Goal: Complete application form: Complete application form

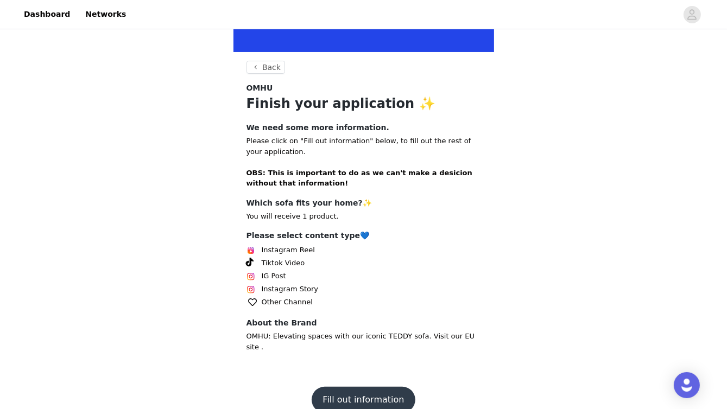
scroll to position [180, 0]
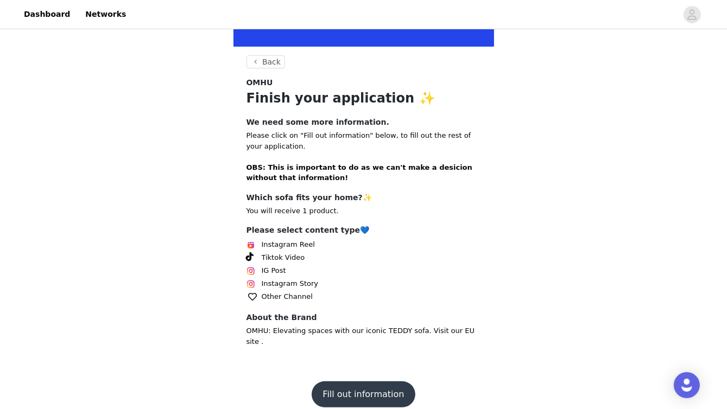
click at [366, 381] on button "Fill out information" at bounding box center [362, 394] width 103 height 26
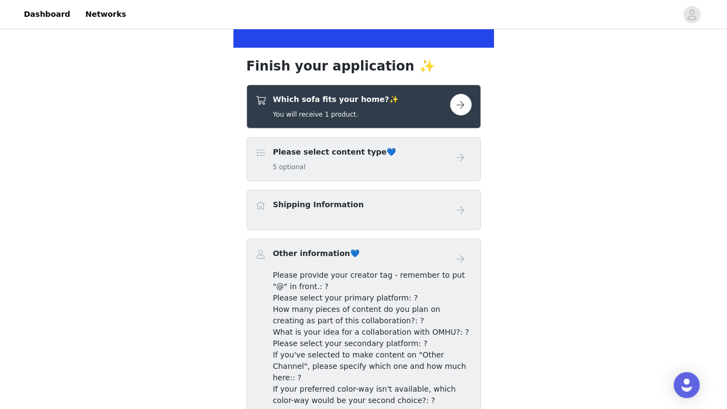
scroll to position [163, 0]
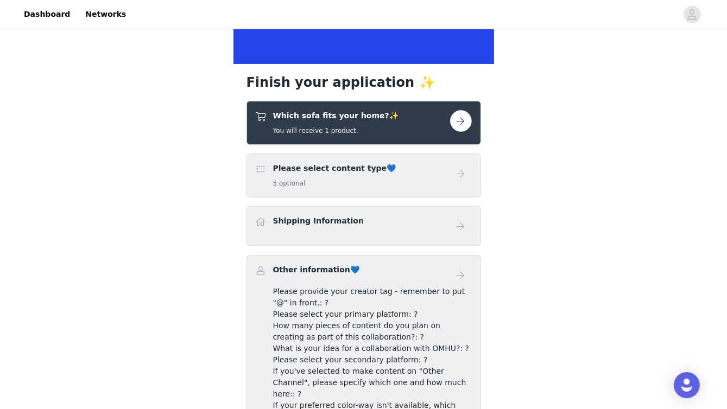
click at [460, 118] on button "button" at bounding box center [461, 121] width 22 height 22
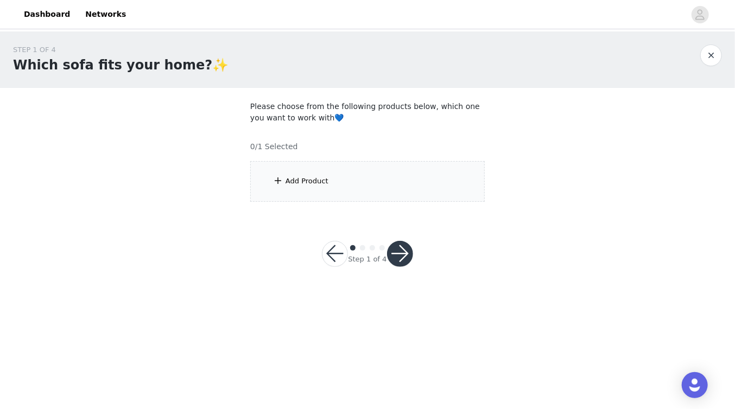
click at [343, 185] on div "Add Product" at bounding box center [367, 181] width 234 height 41
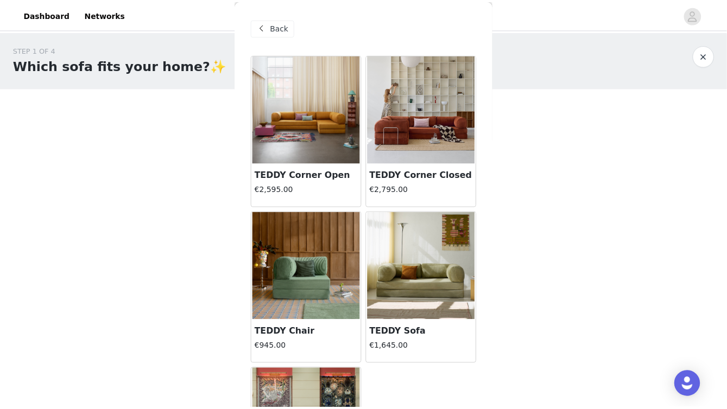
scroll to position [54, 0]
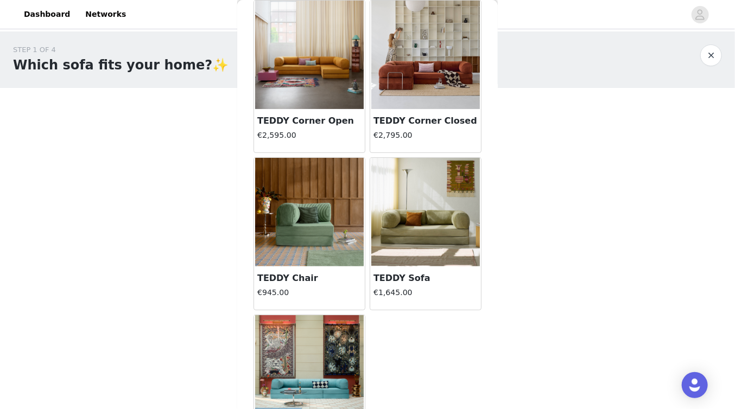
click at [411, 225] on img at bounding box center [425, 212] width 109 height 109
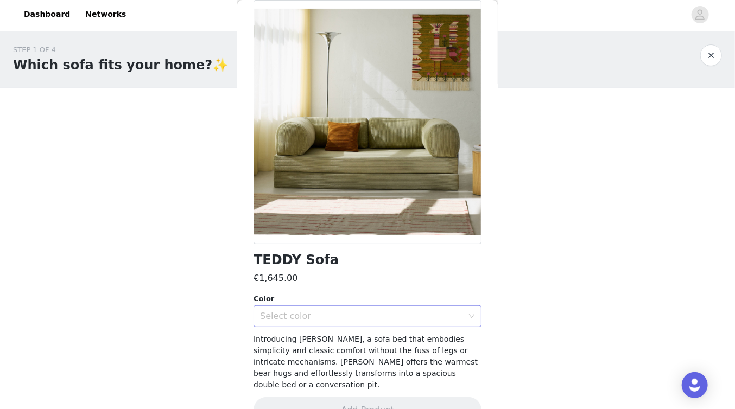
click at [382, 310] on div "Select color" at bounding box center [364, 316] width 208 height 21
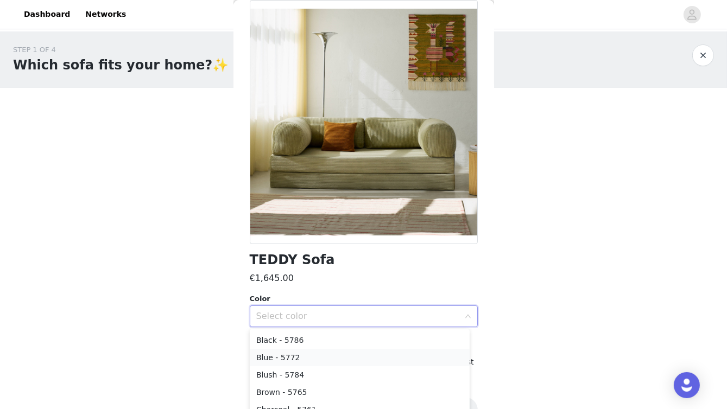
click at [306, 358] on li "Blue - 5772" at bounding box center [360, 357] width 220 height 17
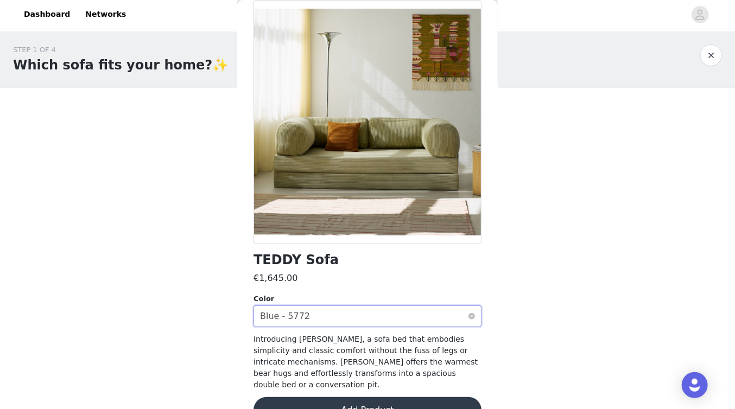
click at [337, 315] on div "Select color Blue - 5772" at bounding box center [364, 316] width 208 height 21
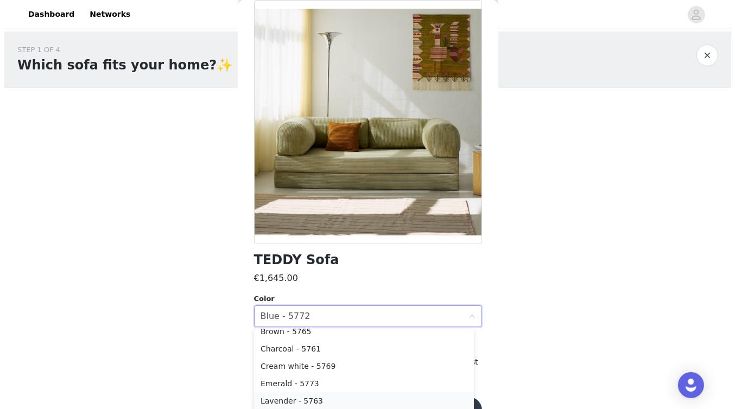
scroll to position [0, 0]
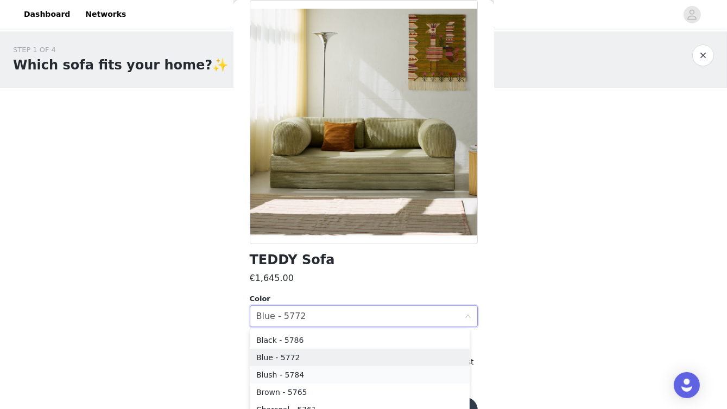
click at [300, 372] on li "Blush - 5784" at bounding box center [360, 374] width 220 height 17
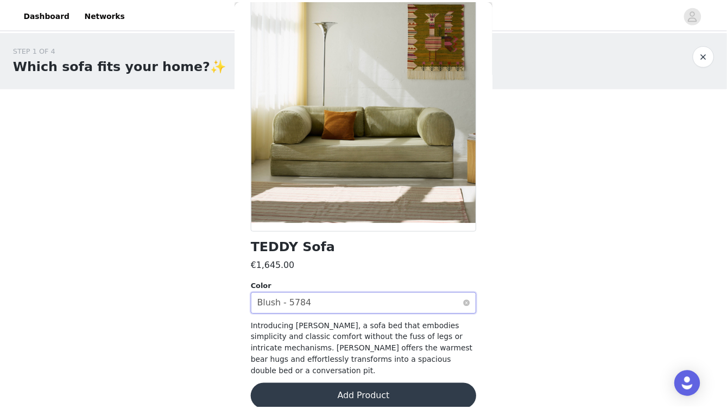
scroll to position [69, 0]
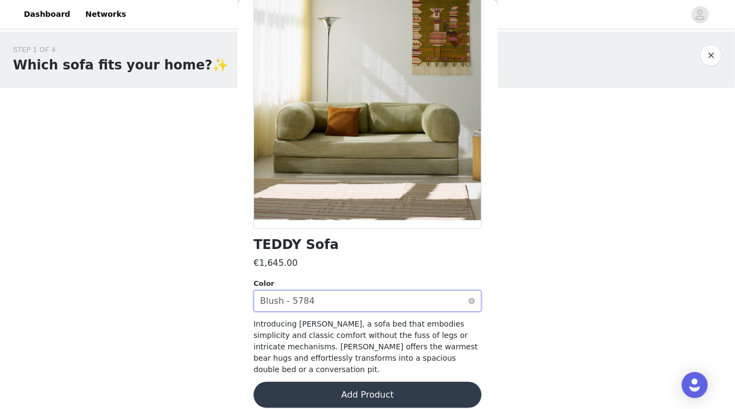
click at [391, 297] on div "Select color Blush - 5784" at bounding box center [364, 301] width 208 height 21
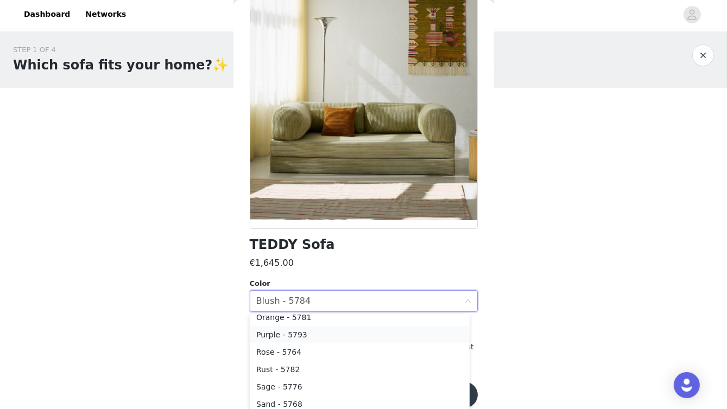
scroll to position [217, 0]
click at [292, 352] on li "Rust - 5782" at bounding box center [360, 350] width 220 height 17
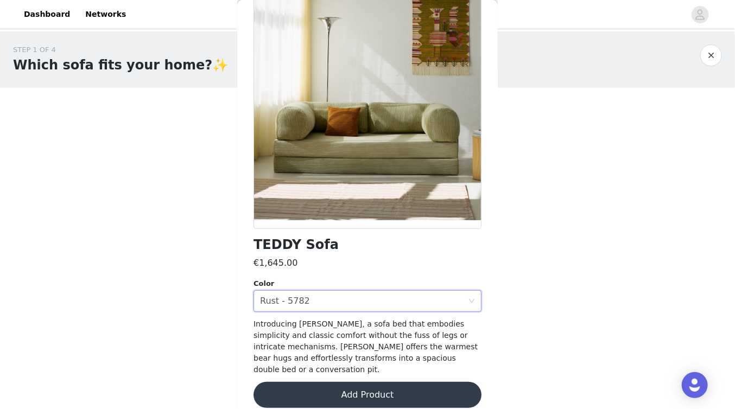
click at [384, 383] on button "Add Product" at bounding box center [367, 395] width 228 height 26
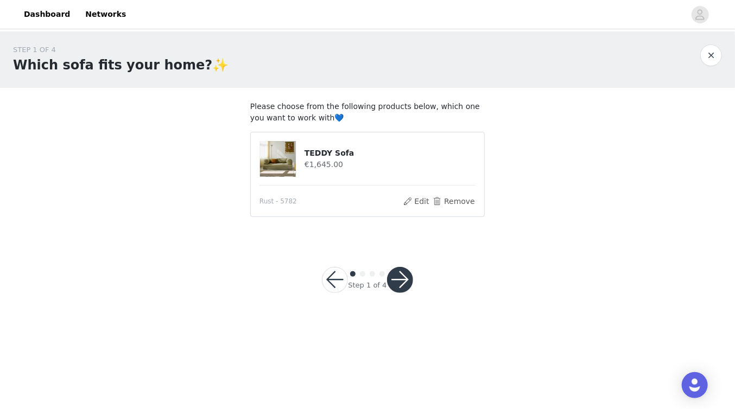
click at [408, 284] on button "button" at bounding box center [400, 280] width 26 height 26
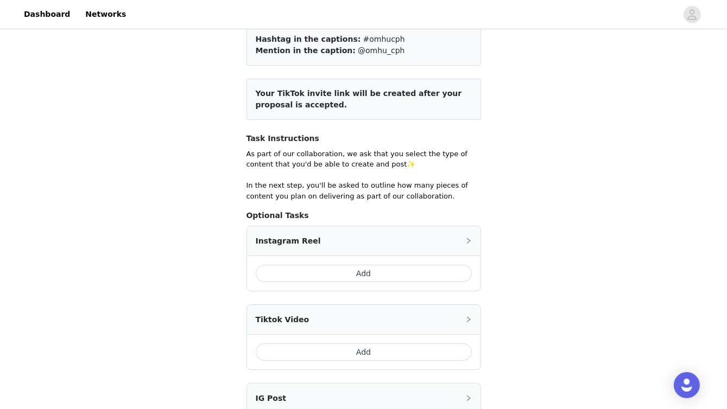
scroll to position [109, 0]
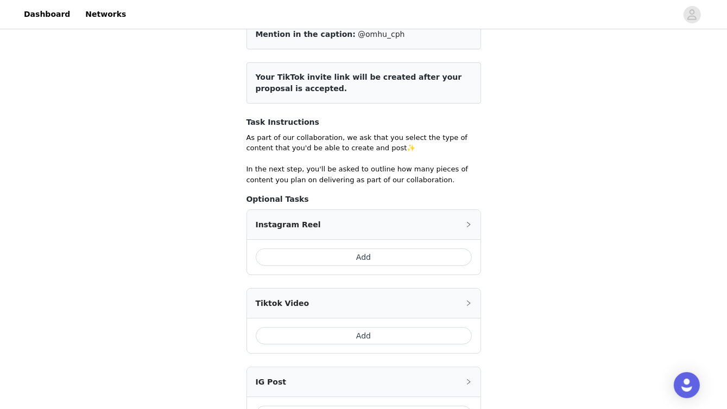
click at [403, 260] on button "Add" at bounding box center [364, 257] width 216 height 17
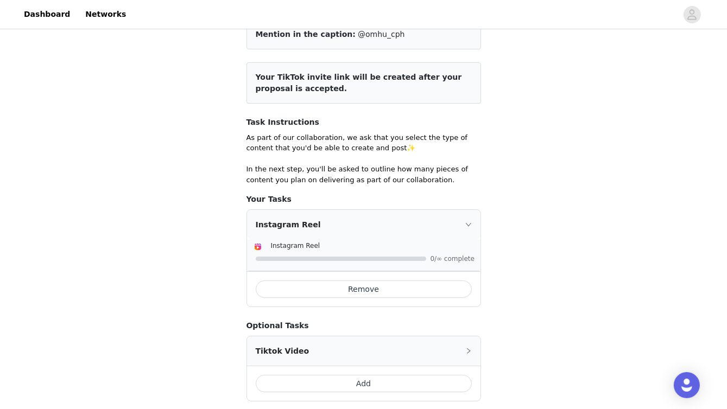
click at [366, 289] on button "Remove" at bounding box center [364, 289] width 216 height 17
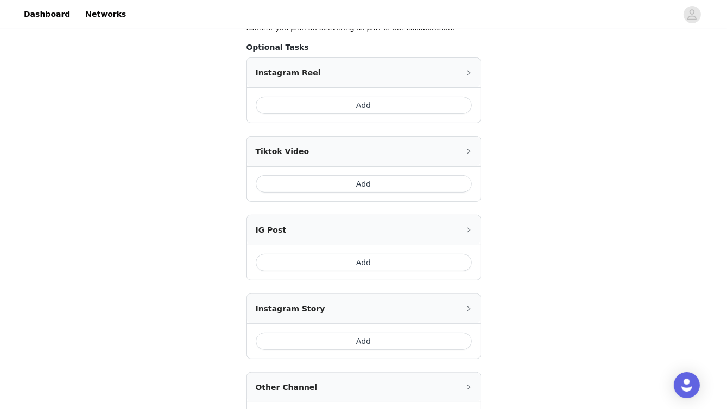
scroll to position [271, 0]
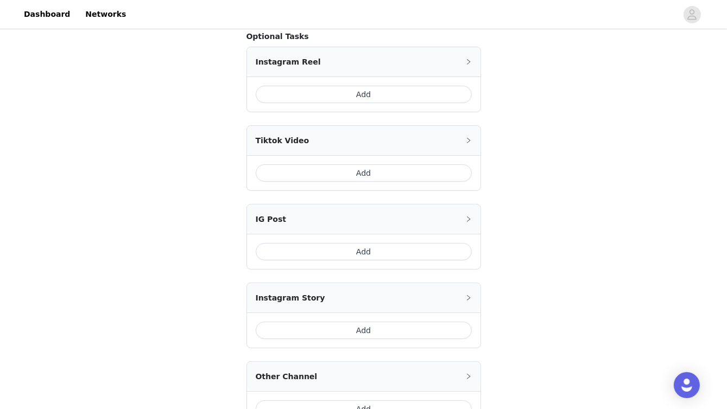
click at [367, 250] on button "Add" at bounding box center [364, 251] width 216 height 17
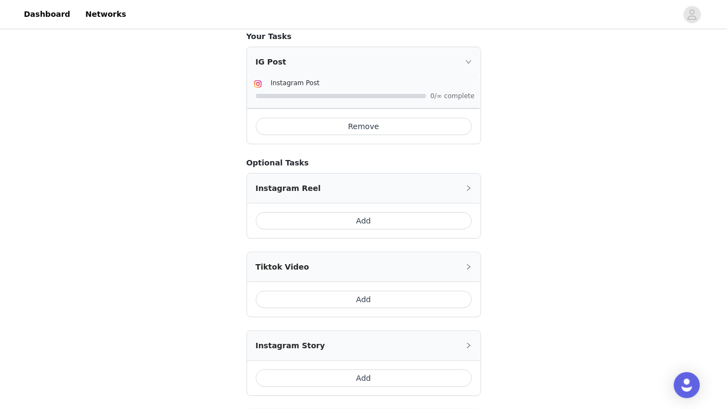
click at [435, 94] on span "0/∞ complete" at bounding box center [451, 96] width 43 height 7
click at [361, 374] on button "Add" at bounding box center [364, 378] width 216 height 17
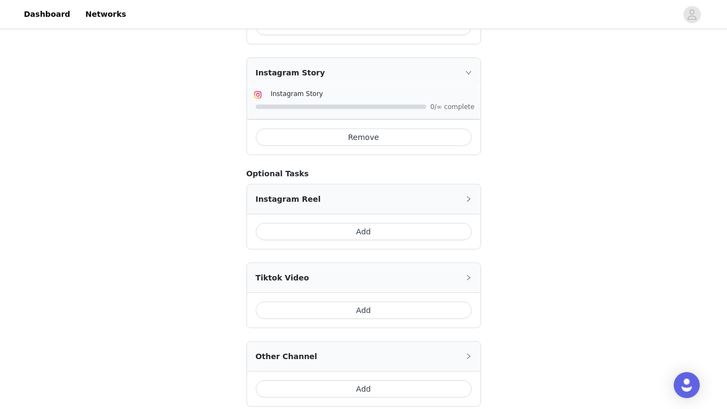
scroll to position [362, 0]
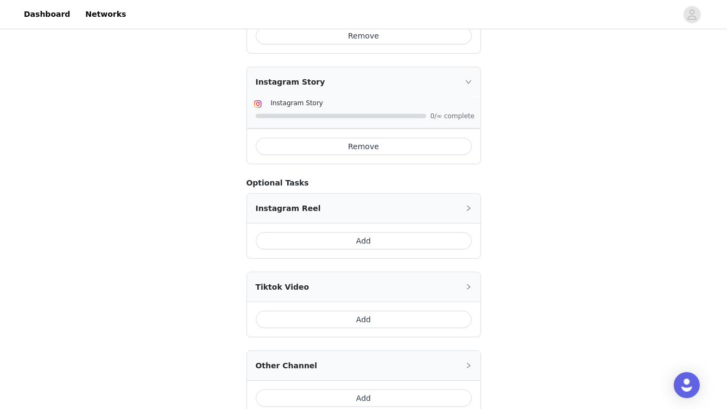
click at [367, 239] on button "Add" at bounding box center [364, 240] width 216 height 17
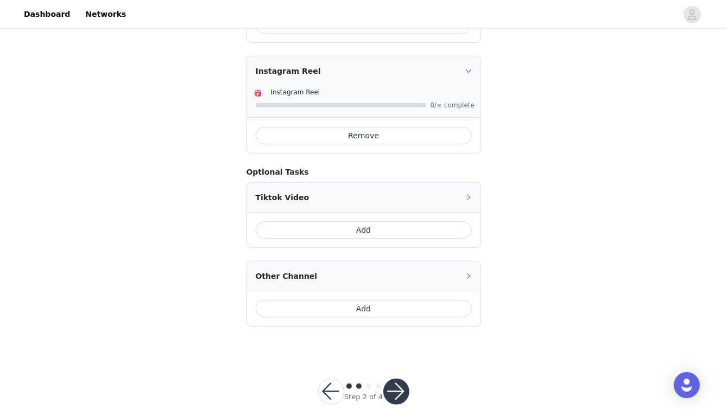
scroll to position [502, 0]
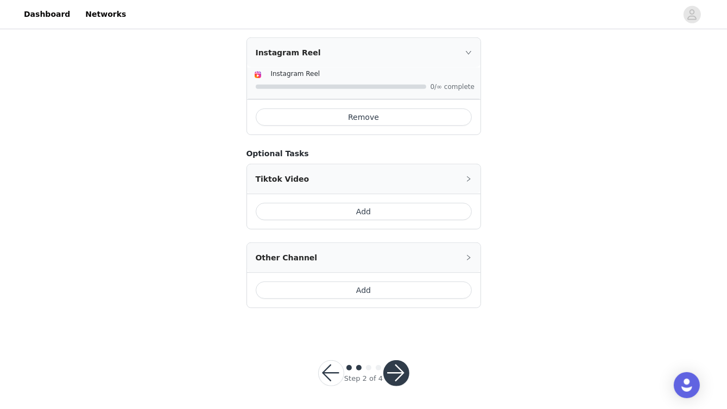
click at [399, 370] on button "button" at bounding box center [396, 373] width 26 height 26
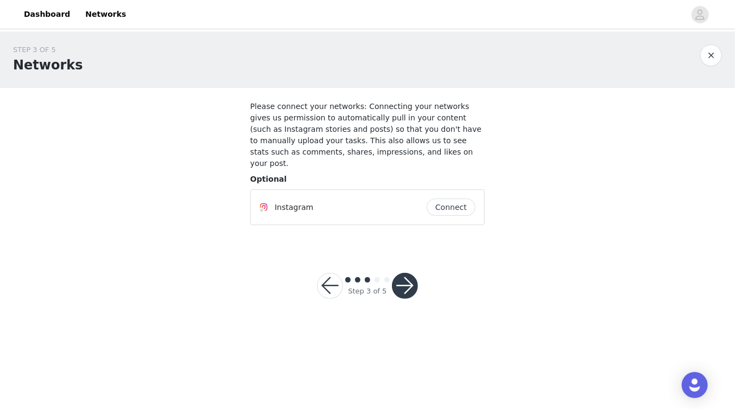
click at [444, 200] on button "Connect" at bounding box center [451, 207] width 49 height 17
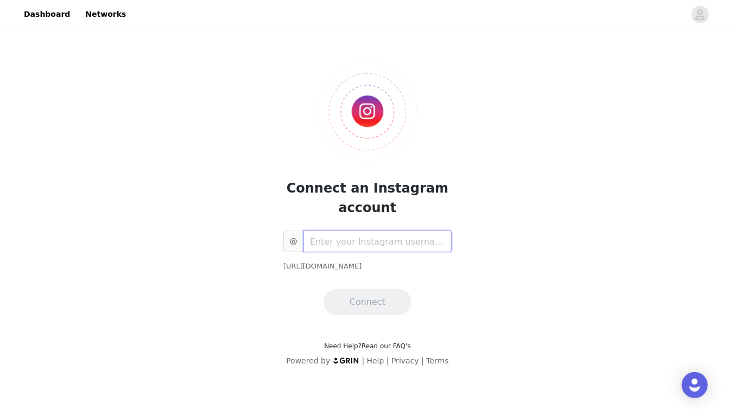
click at [373, 241] on input "text" at bounding box center [377, 242] width 148 height 22
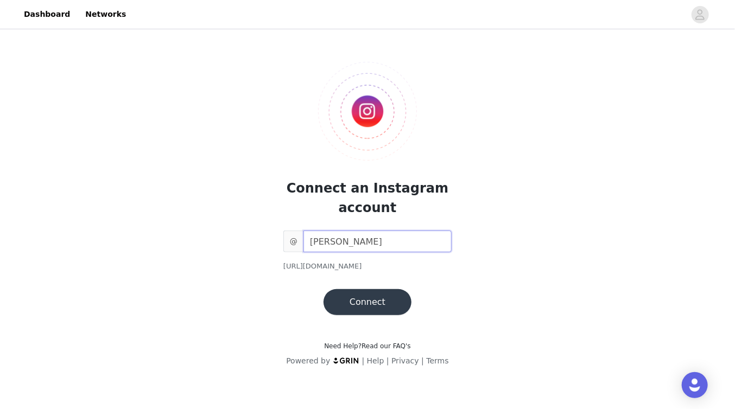
type input "[PERSON_NAME]"
click at [374, 303] on button "Connect" at bounding box center [367, 302] width 88 height 26
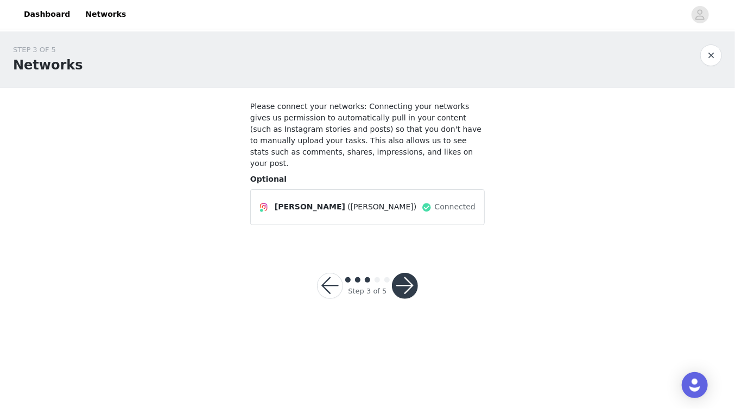
click at [284, 201] on span "[PERSON_NAME]" at bounding box center [310, 206] width 71 height 11
click at [404, 281] on button "button" at bounding box center [405, 286] width 26 height 26
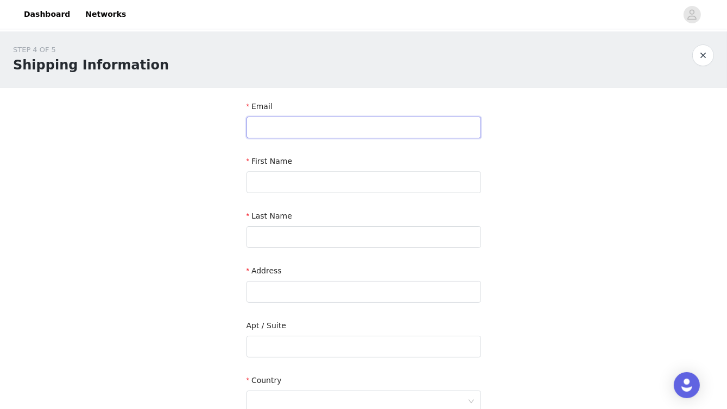
click at [339, 125] on input "text" at bounding box center [363, 128] width 234 height 22
click at [356, 123] on input "text" at bounding box center [363, 128] width 234 height 22
type input "[EMAIL_ADDRESS][DOMAIN_NAME]"
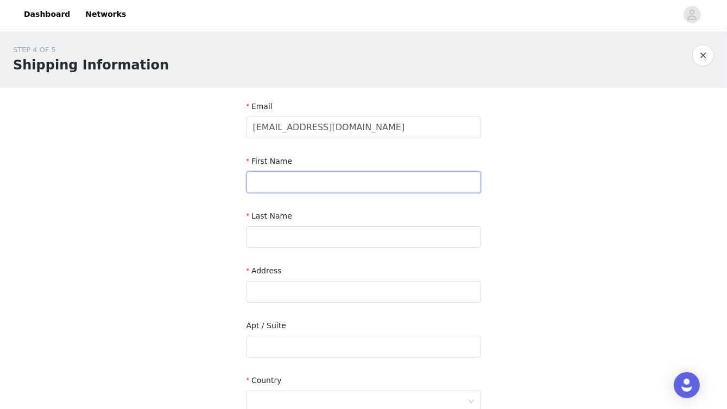
click at [417, 176] on input "text" at bounding box center [363, 182] width 234 height 22
type input "[PERSON_NAME]"
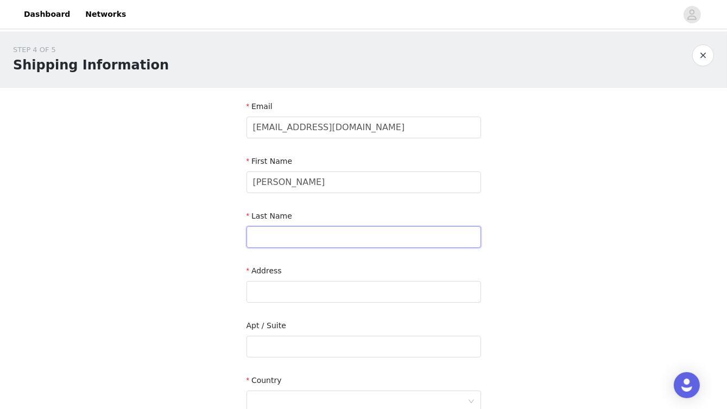
click at [400, 233] on input "text" at bounding box center [363, 237] width 234 height 22
type input "[PERSON_NAME]"
click at [307, 291] on input "text" at bounding box center [363, 292] width 234 height 22
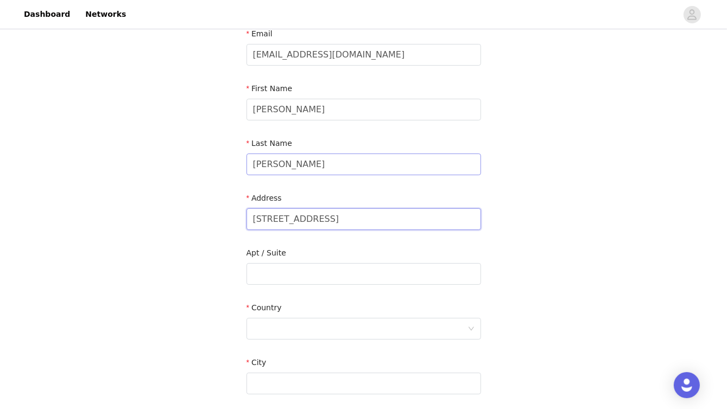
scroll to position [217, 0]
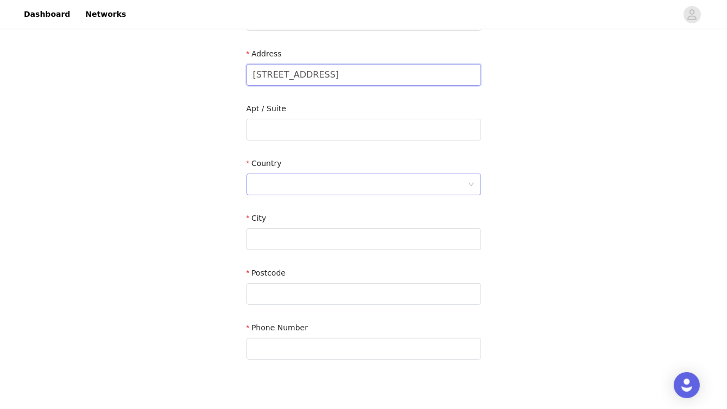
type input "[STREET_ADDRESS]"
click at [320, 175] on div at bounding box center [360, 184] width 214 height 21
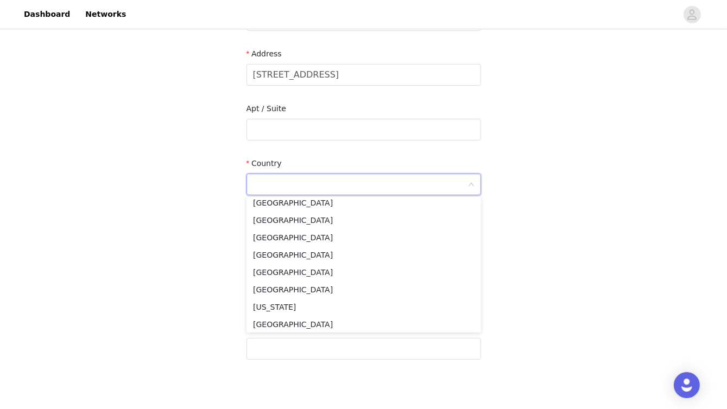
scroll to position [1411, 0]
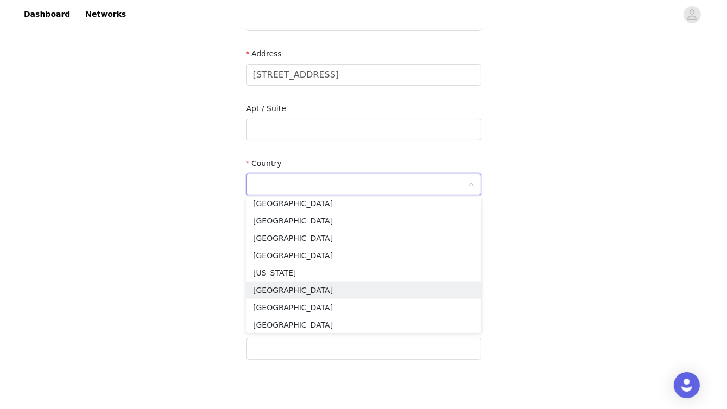
click at [311, 294] on li "[GEOGRAPHIC_DATA]" at bounding box center [363, 290] width 234 height 17
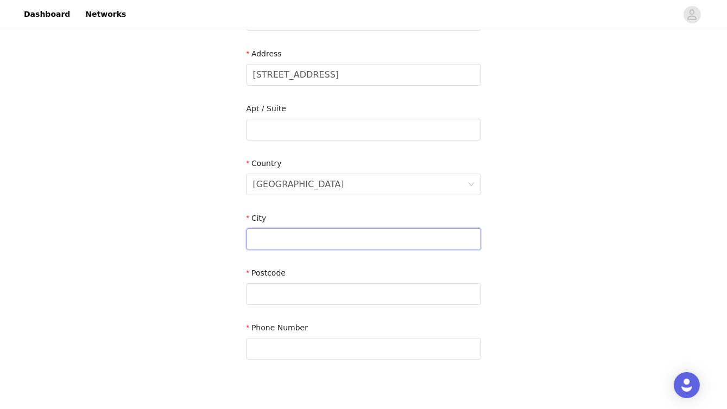
click at [334, 234] on input "text" at bounding box center [363, 239] width 234 height 22
type input "[GEOGRAPHIC_DATA]"
click at [340, 289] on input "text" at bounding box center [363, 294] width 234 height 22
type input "50939"
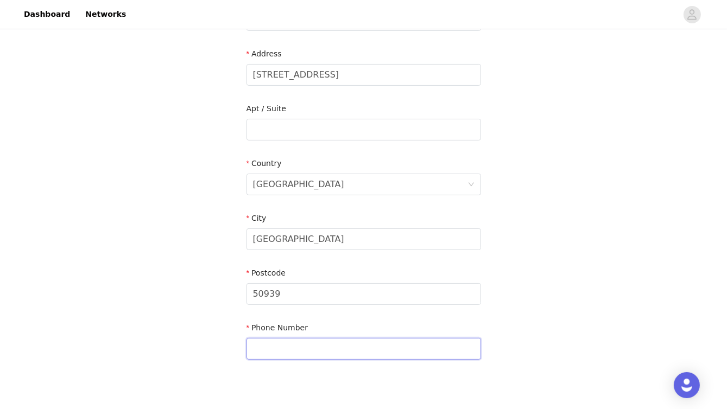
click at [376, 340] on input "text" at bounding box center [363, 349] width 234 height 22
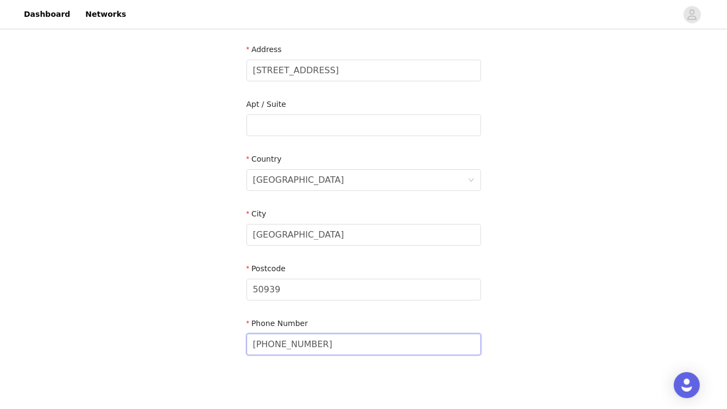
scroll to position [276, 0]
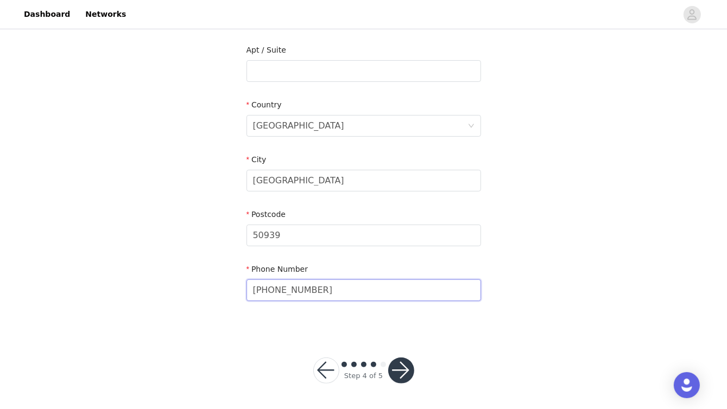
type input "[PHONE_NUMBER]"
click at [408, 370] on button "button" at bounding box center [401, 371] width 26 height 26
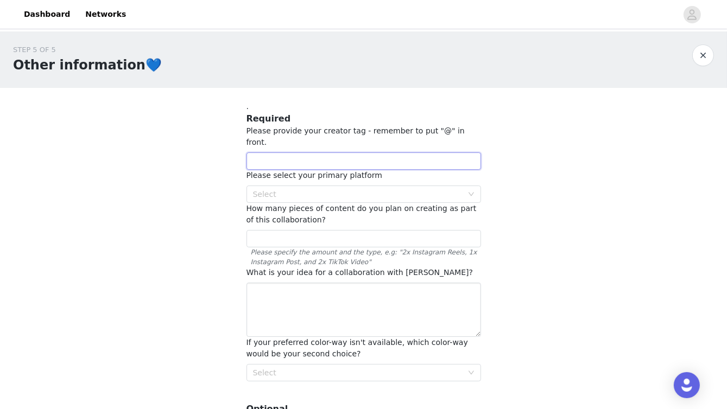
click at [411, 152] on input "text" at bounding box center [363, 160] width 234 height 17
click at [472, 191] on icon "icon: down" at bounding box center [471, 194] width 7 height 7
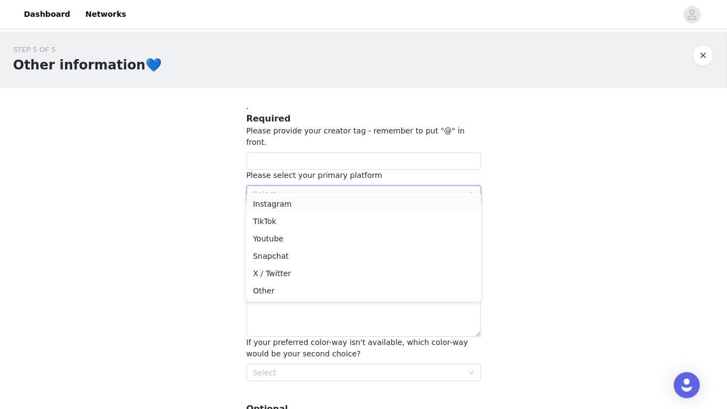
click at [351, 203] on li "Instagram" at bounding box center [363, 203] width 234 height 17
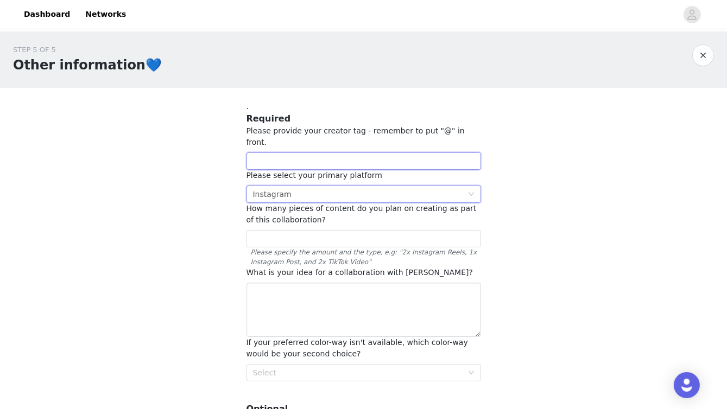
click at [371, 152] on input "text" at bounding box center [363, 160] width 234 height 17
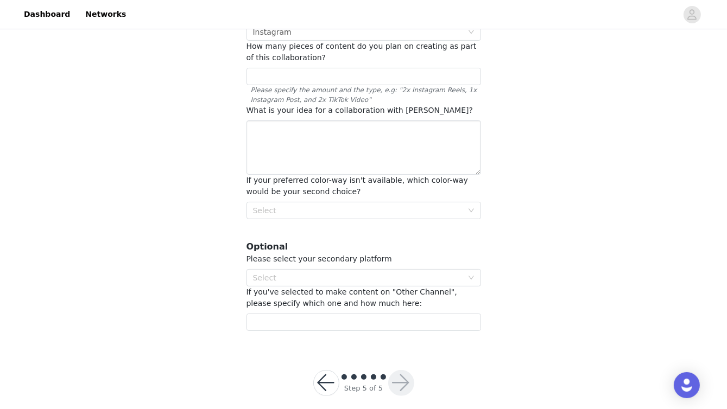
scroll to position [163, 0]
click at [434, 205] on div "Select" at bounding box center [357, 210] width 209 height 11
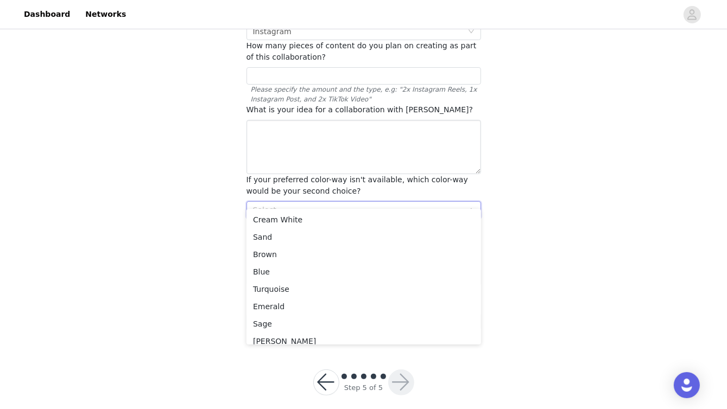
click at [589, 191] on div "STEP 5 OF 5 Other information💙 . Required Please provide your creator tag - rem…" at bounding box center [363, 106] width 727 height 475
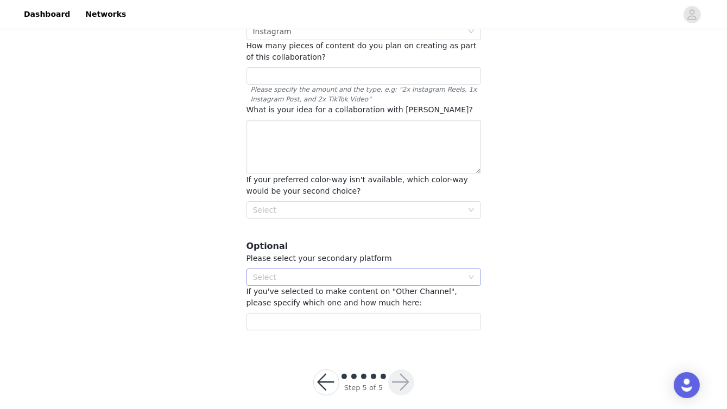
click at [412, 272] on div "Select" at bounding box center [357, 277] width 209 height 11
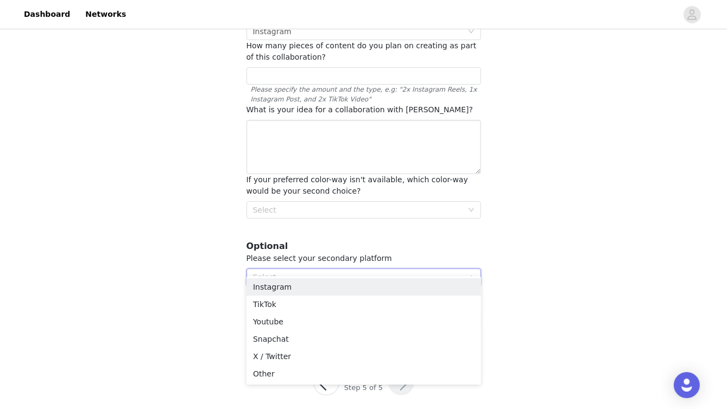
click at [554, 249] on div "STEP 5 OF 5 Other information💙 . Required Please provide your creator tag - rem…" at bounding box center [363, 106] width 727 height 475
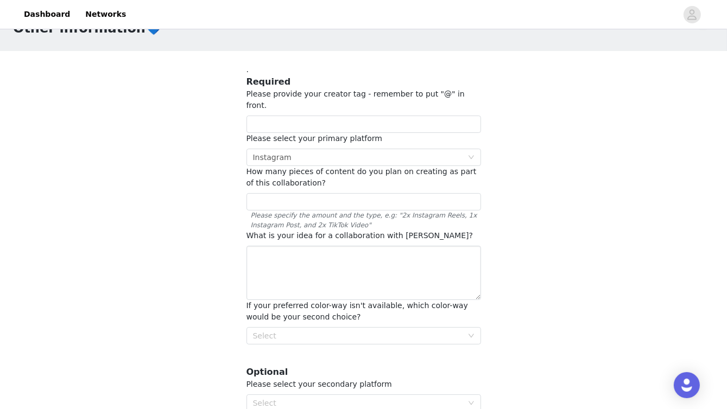
scroll to position [0, 0]
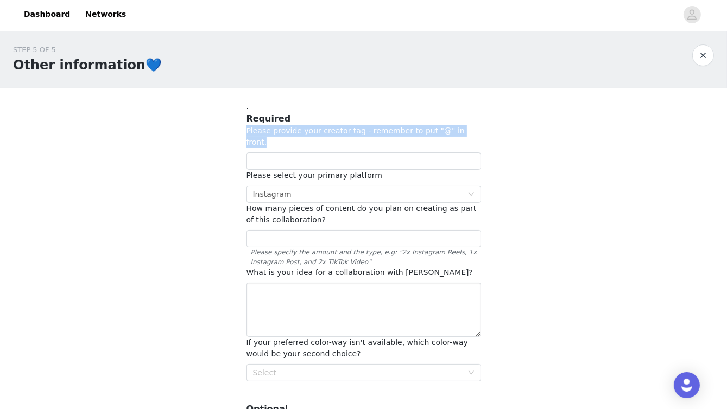
drag, startPoint x: 463, startPoint y: 131, endPoint x: 243, endPoint y: 130, distance: 220.3
click at [243, 130] on section ". Required Please provide your creator tag - remember to put "@" in front. Plea…" at bounding box center [363, 297] width 260 height 418
copy span "Please provide your creator tag - remember to put "@" in front."
click at [328, 157] on input "text" at bounding box center [363, 160] width 234 height 17
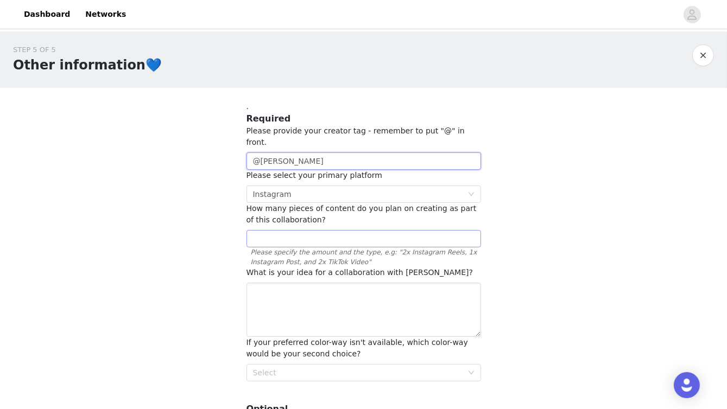
type input "@[PERSON_NAME]"
click at [429, 230] on input "text" at bounding box center [363, 238] width 234 height 17
click at [400, 367] on div "Select" at bounding box center [357, 372] width 209 height 11
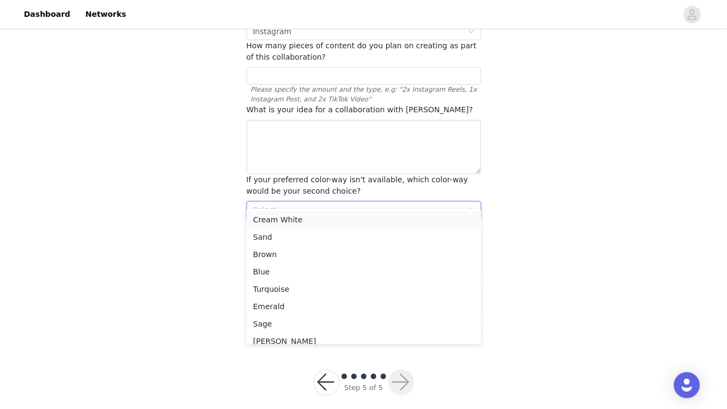
scroll to position [2, 0]
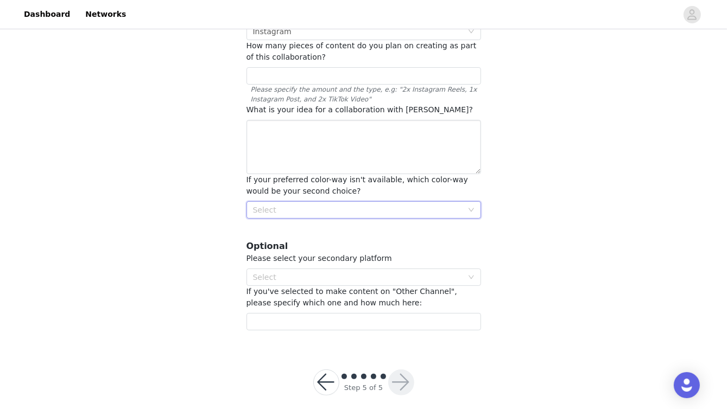
click at [336, 205] on div "Select" at bounding box center [360, 210] width 214 height 16
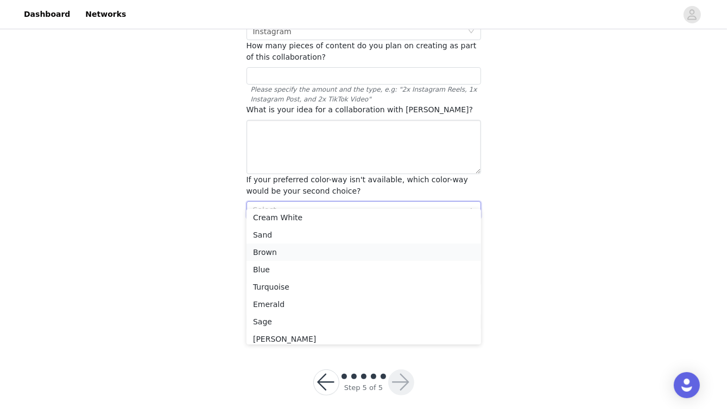
click at [282, 256] on li "Brown" at bounding box center [363, 252] width 234 height 17
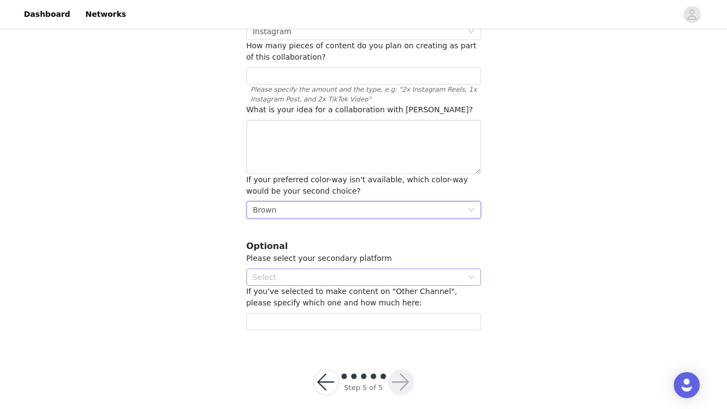
click at [315, 272] on div "Select" at bounding box center [357, 277] width 209 height 11
click at [398, 240] on h3 "Optional" at bounding box center [363, 246] width 234 height 13
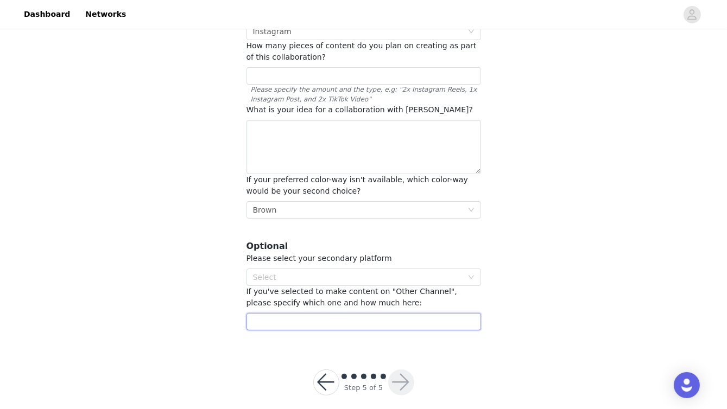
click at [369, 313] on input "text" at bounding box center [363, 321] width 234 height 17
click at [413, 272] on div "Select" at bounding box center [357, 277] width 209 height 11
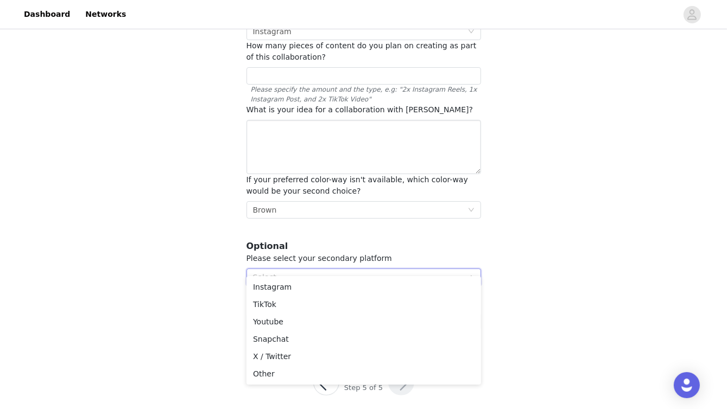
click at [513, 296] on div "STEP 5 OF 5 Other information💙 . Required Please provide your creator tag - rem…" at bounding box center [363, 106] width 727 height 475
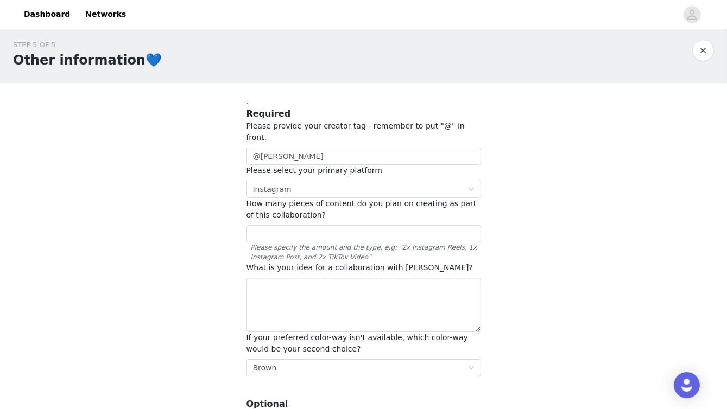
scroll to position [0, 0]
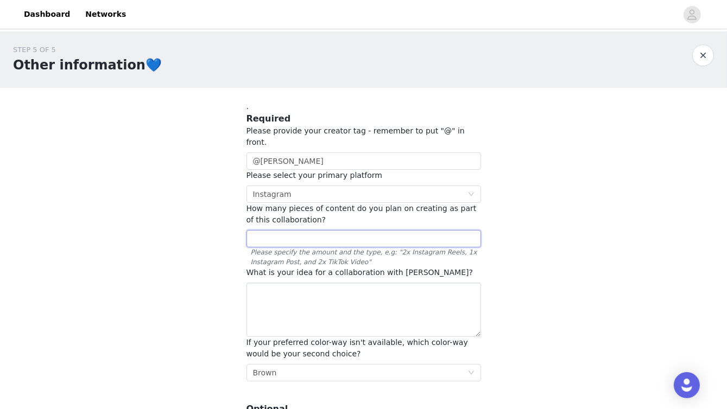
click at [336, 230] on input "text" at bounding box center [363, 238] width 234 height 17
type input "2"
type input "3"
click at [321, 230] on input "2x Instagram Reels, 1x Instagram Post," at bounding box center [363, 238] width 234 height 17
click at [402, 233] on input "2x Instagram Reels, 1x Instagram Post," at bounding box center [363, 238] width 234 height 17
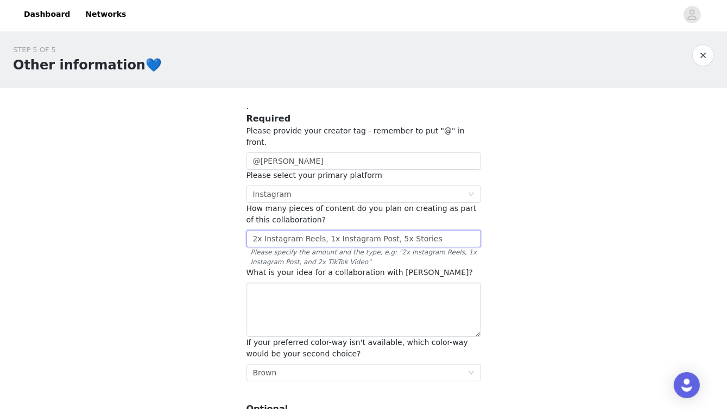
type input "2x Instagram Reels, 1x Instagram Post, 5x Stories"
click at [367, 287] on textarea at bounding box center [363, 310] width 234 height 54
